Goal: Register for event/course

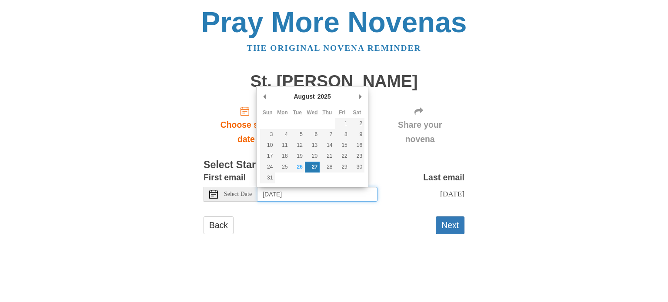
click at [321, 193] on input "Wednesday, August 27th" at bounding box center [317, 194] width 120 height 15
type input "Tuesday, August 26th"
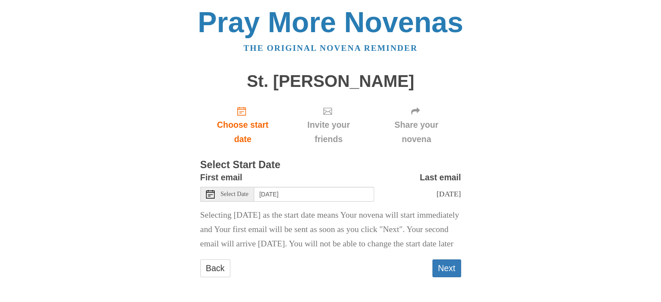
scroll to position [14, 0]
click at [444, 264] on button "Next" at bounding box center [447, 268] width 29 height 18
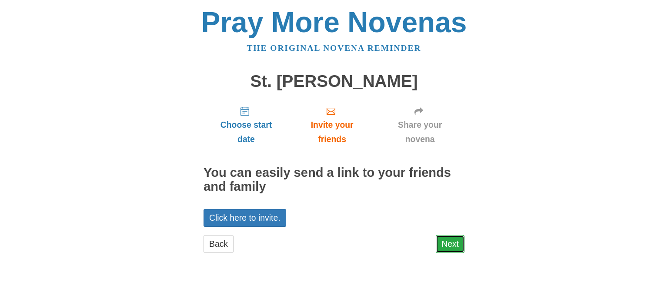
click at [449, 240] on link "Next" at bounding box center [450, 244] width 29 height 18
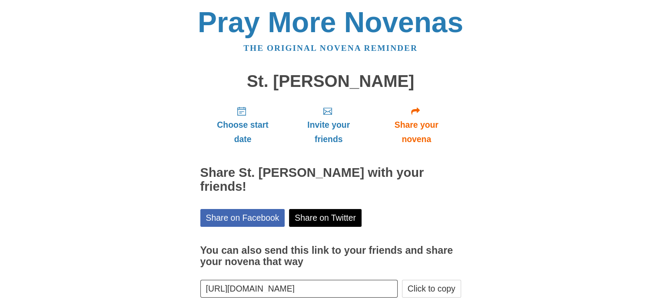
scroll to position [33, 0]
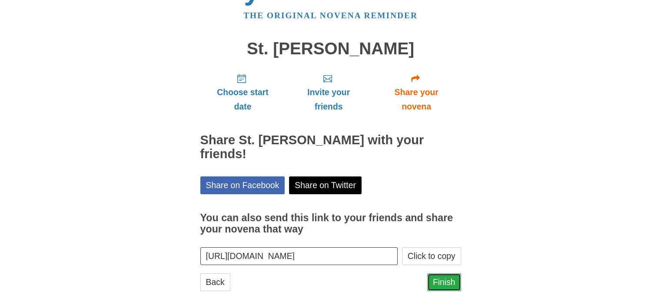
click at [436, 274] on link "Finish" at bounding box center [444, 283] width 34 height 18
